Goal: Task Accomplishment & Management: Manage account settings

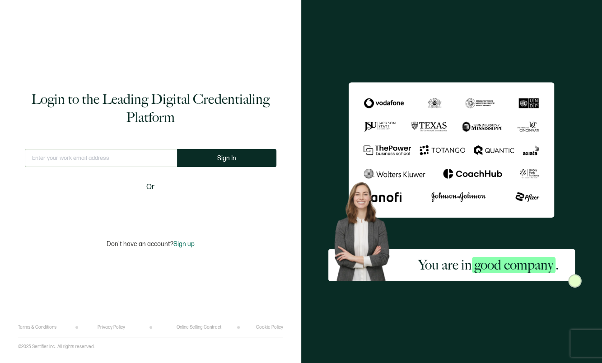
click at [55, 156] on input "text" at bounding box center [101, 158] width 152 height 18
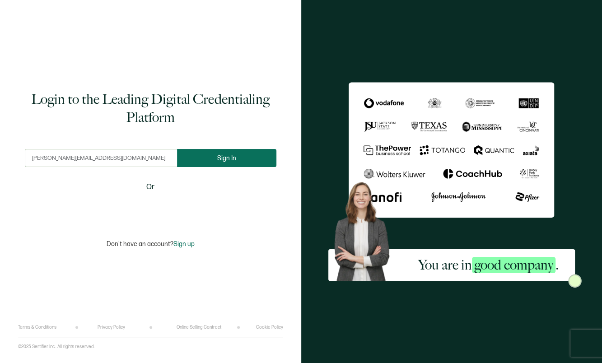
type input "[PERSON_NAME][EMAIL_ADDRESS][DOMAIN_NAME]"
click at [195, 159] on button "Sign In" at bounding box center [226, 158] width 99 height 18
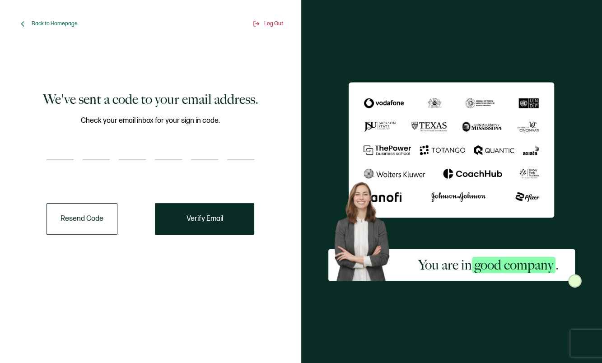
click at [61, 149] on input "number" at bounding box center [60, 151] width 27 height 18
paste input "8"
type input "8"
type input "5"
type input "0"
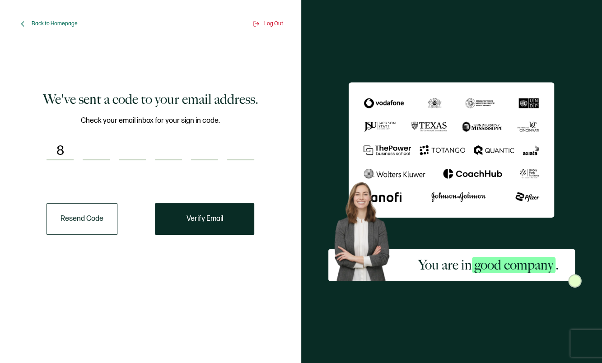
type input "8"
type input "0"
type input "6"
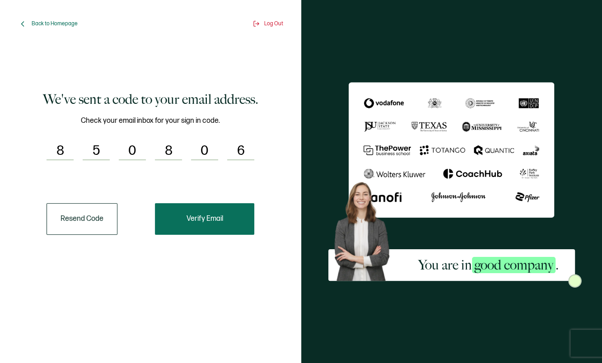
click at [189, 220] on span "Verify Email" at bounding box center [205, 218] width 37 height 7
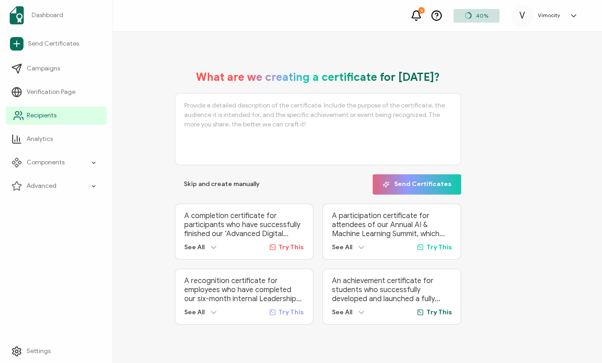
click at [31, 119] on span "Recipients" at bounding box center [42, 115] width 30 height 9
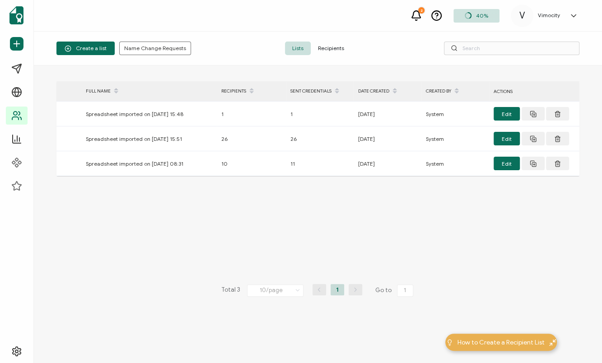
click at [331, 51] on span "Recipients" at bounding box center [331, 49] width 41 height 14
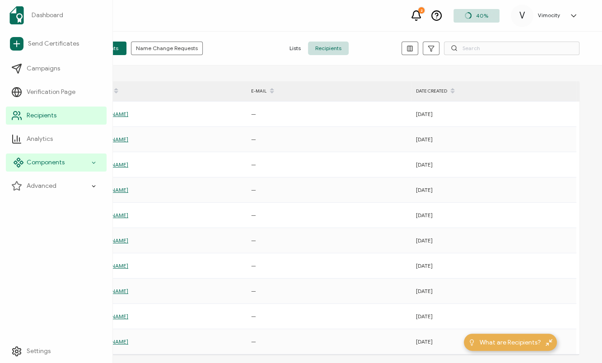
click at [33, 164] on span "Components" at bounding box center [46, 162] width 38 height 9
